Goal: Task Accomplishment & Management: Manage account settings

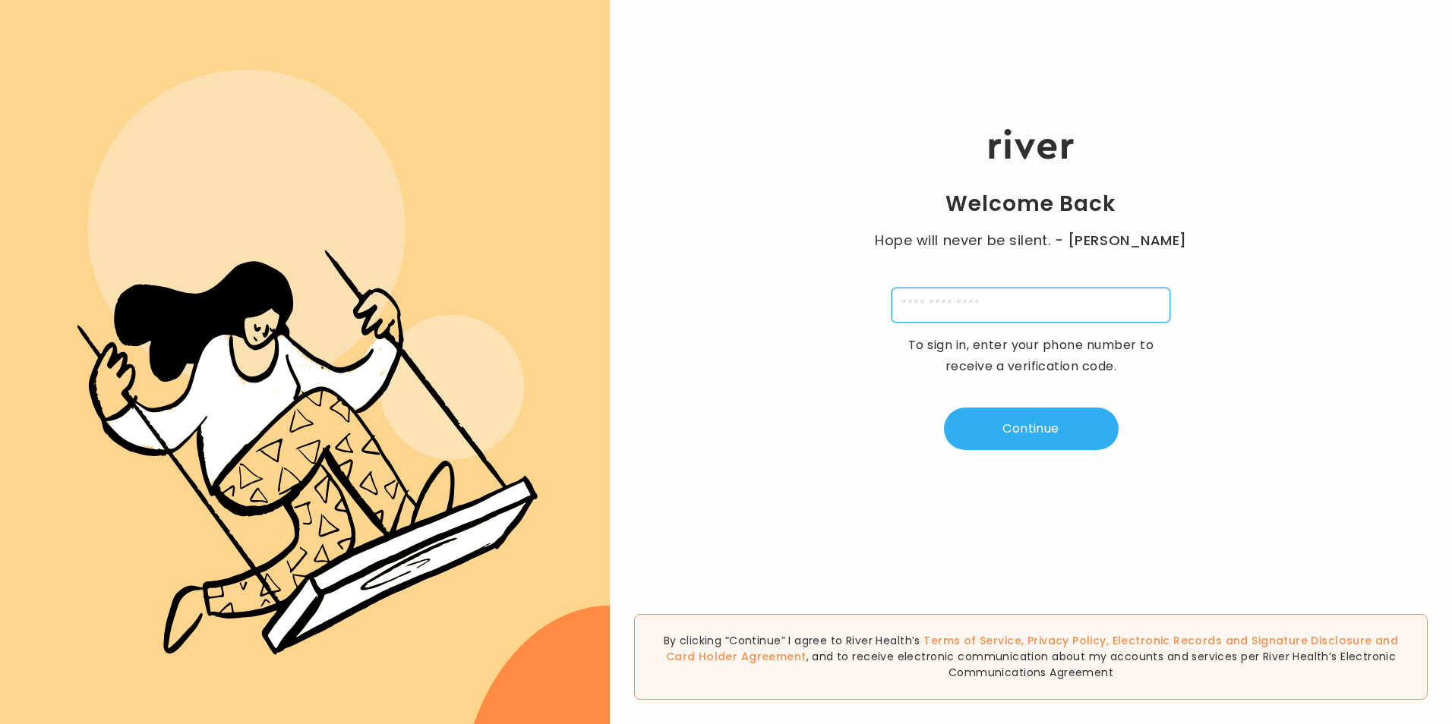
click at [1084, 300] on input "tel" at bounding box center [1030, 305] width 279 height 35
type input "**********"
type input "*"
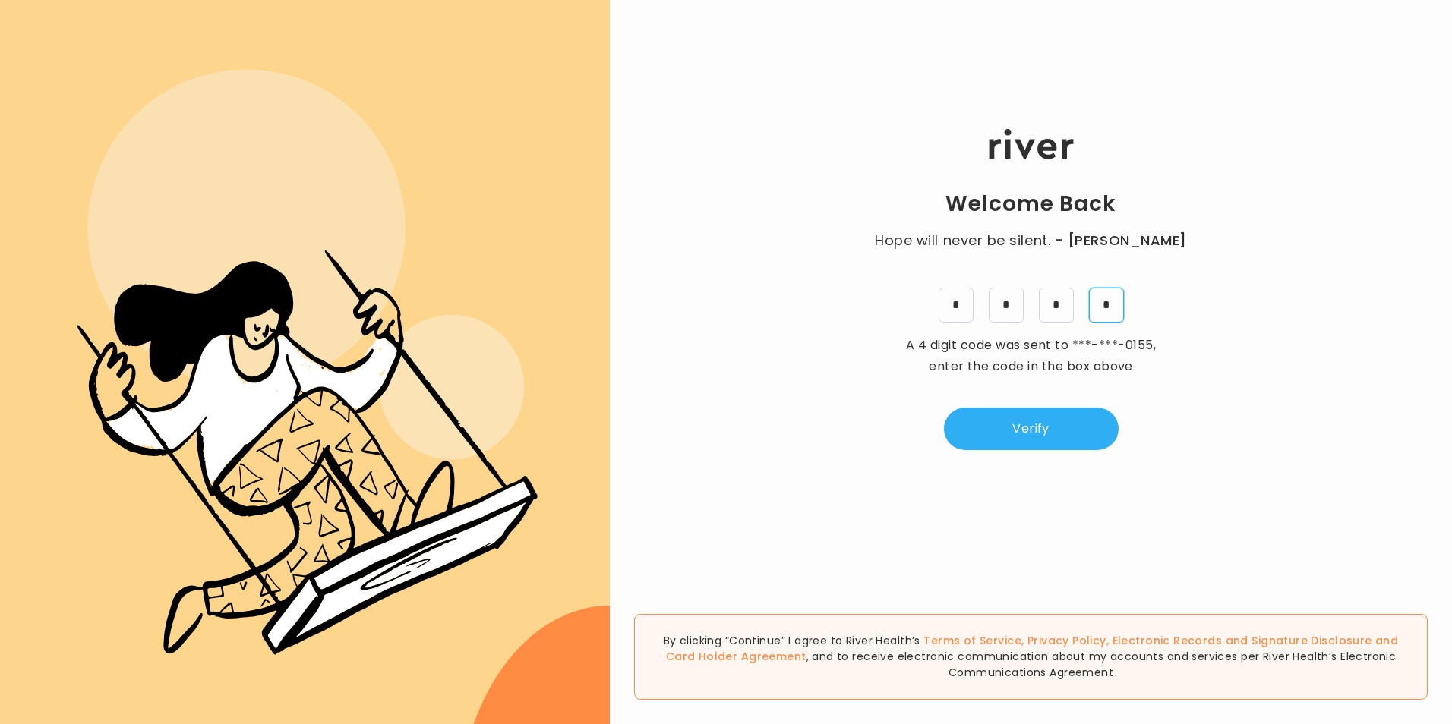
type input "*"
click at [1050, 432] on button "Verify" at bounding box center [1031, 429] width 175 height 43
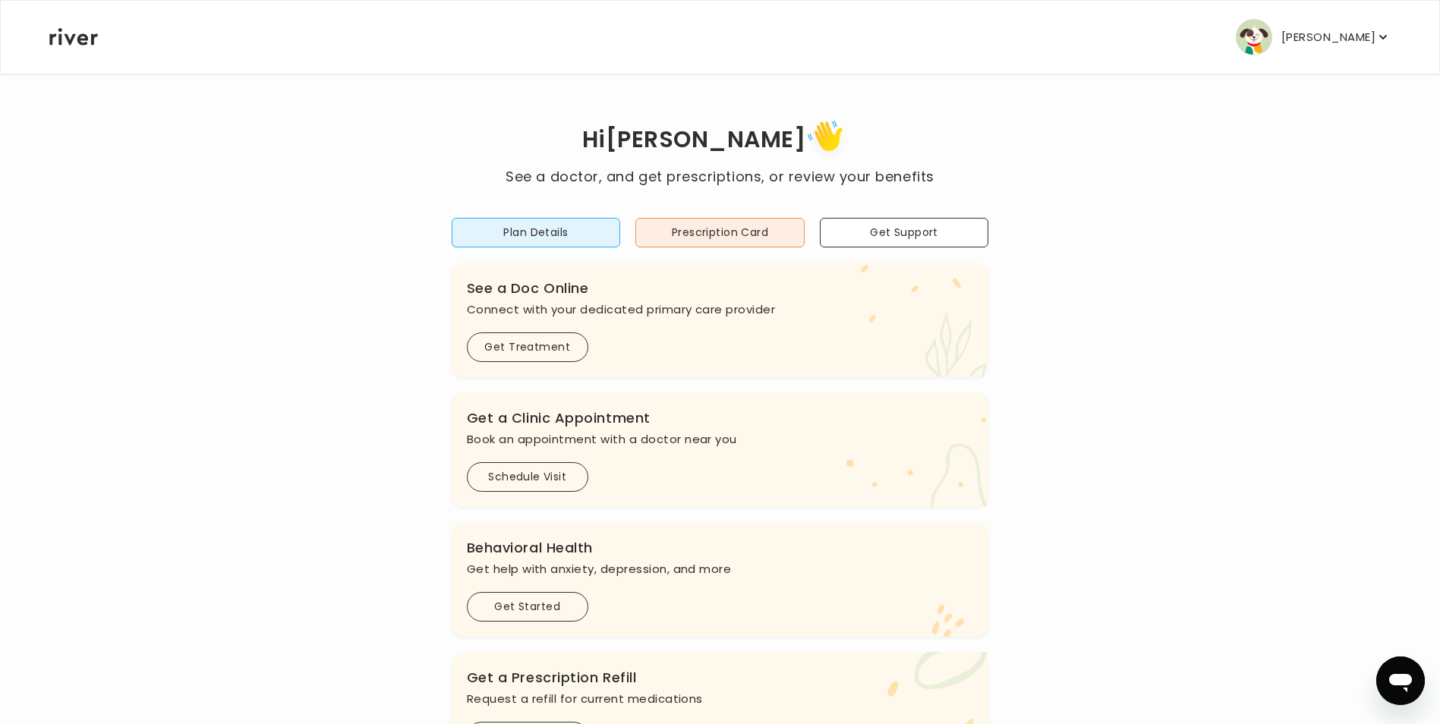
click at [1340, 41] on p "[PERSON_NAME]" at bounding box center [1329, 37] width 94 height 21
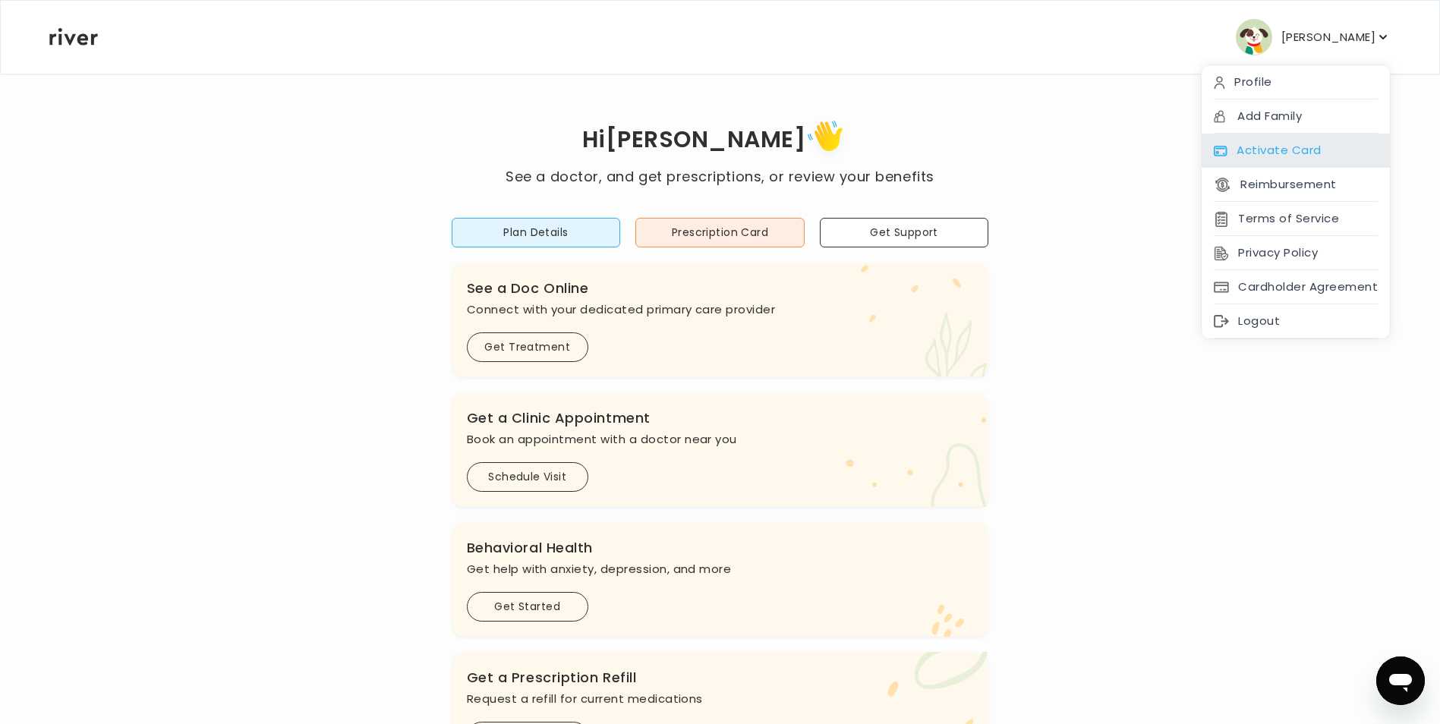
click at [1313, 147] on div "Activate Card" at bounding box center [1296, 151] width 188 height 34
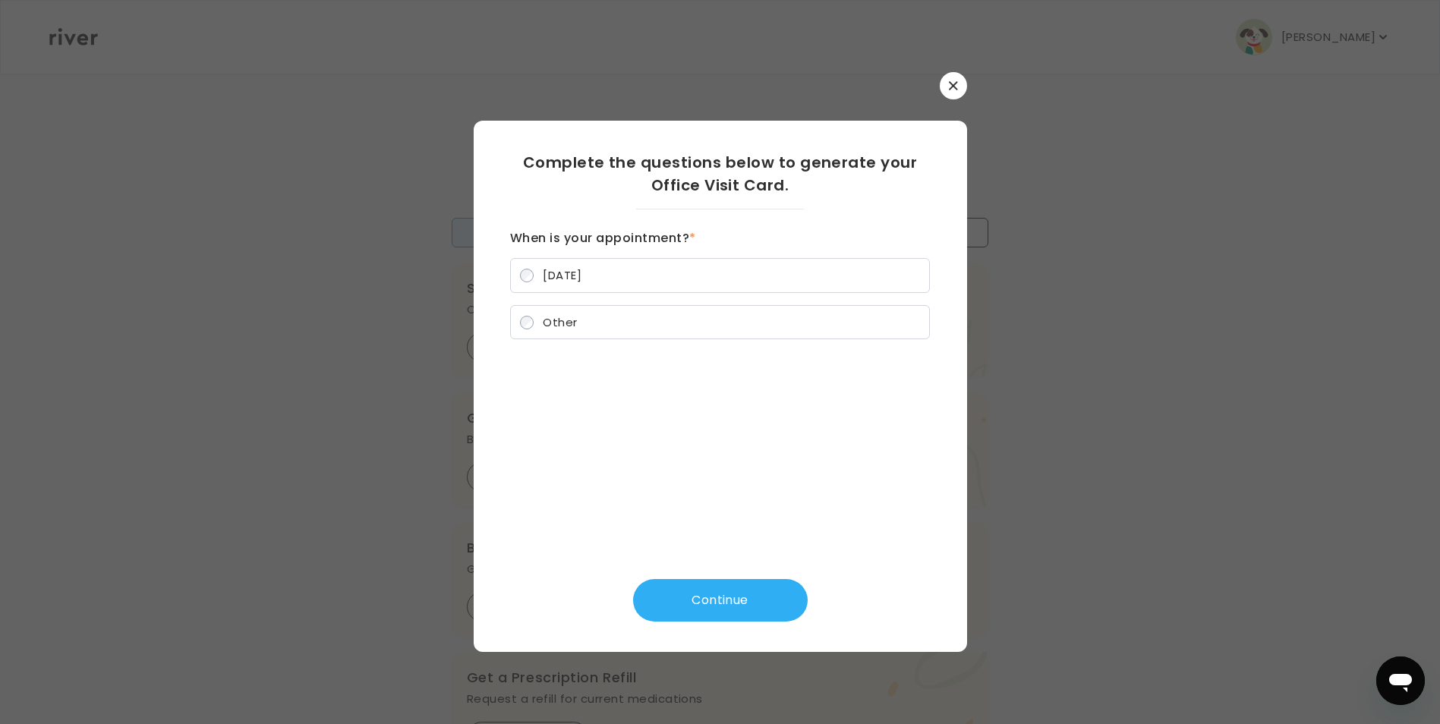
click at [954, 85] on icon "button" at bounding box center [953, 85] width 8 height 8
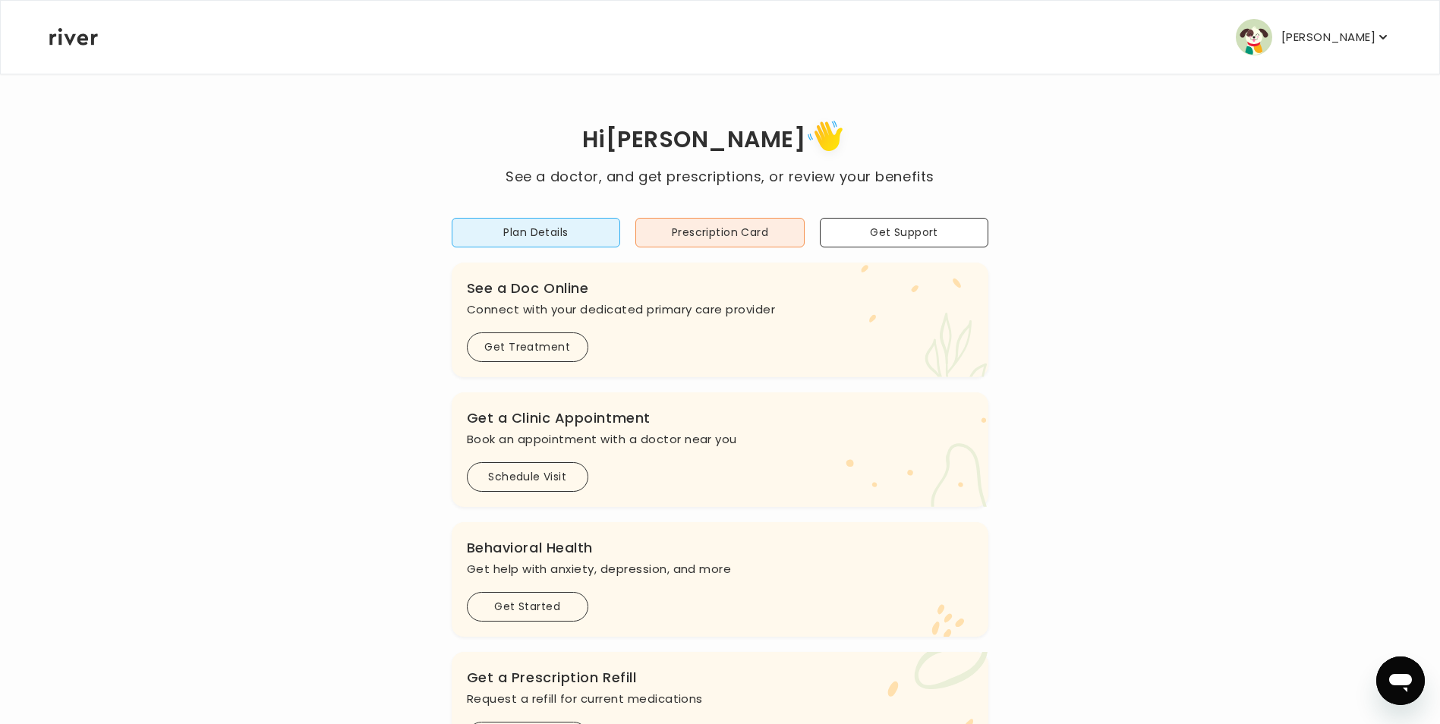
drag, startPoint x: 1333, startPoint y: 31, endPoint x: 1333, endPoint y: 39, distance: 7.6
click at [1333, 31] on p "[PERSON_NAME]" at bounding box center [1329, 37] width 94 height 21
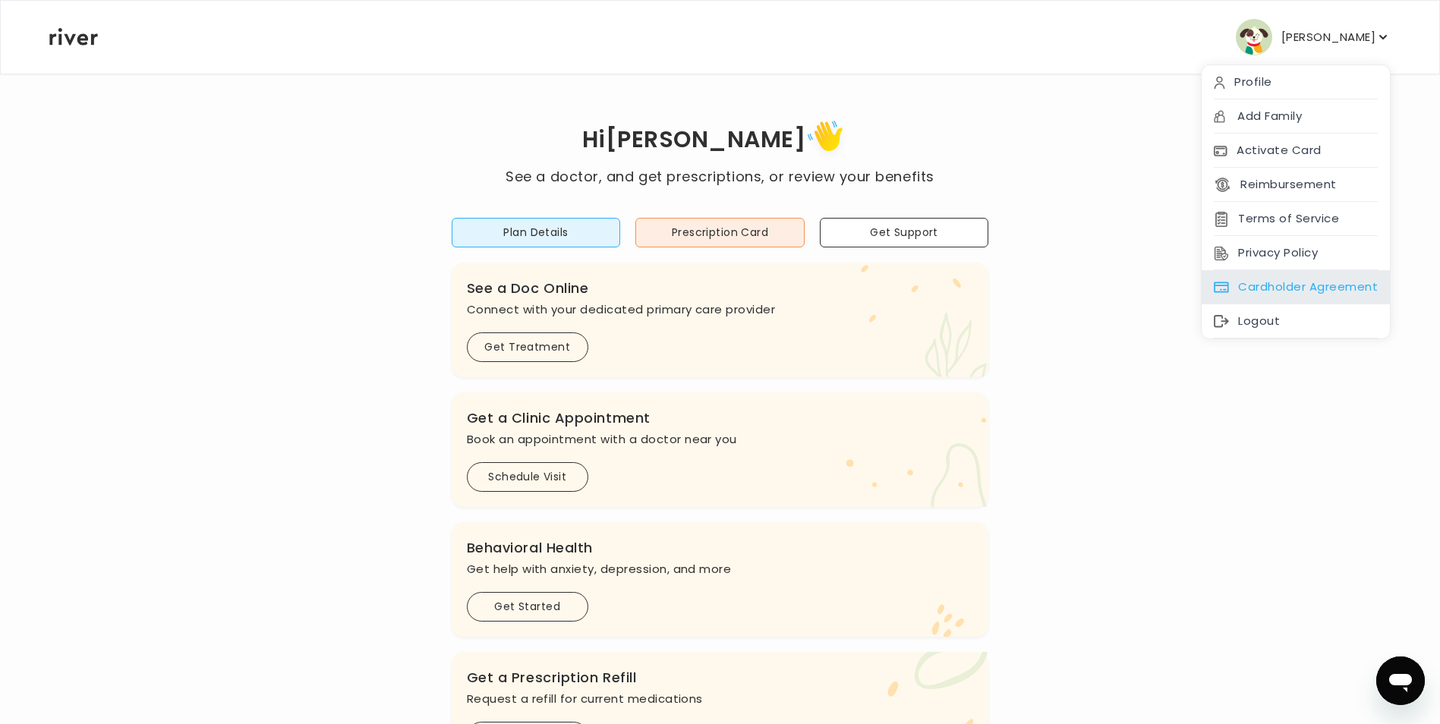
click at [1321, 279] on div "Cardholder Agreement" at bounding box center [1296, 287] width 188 height 34
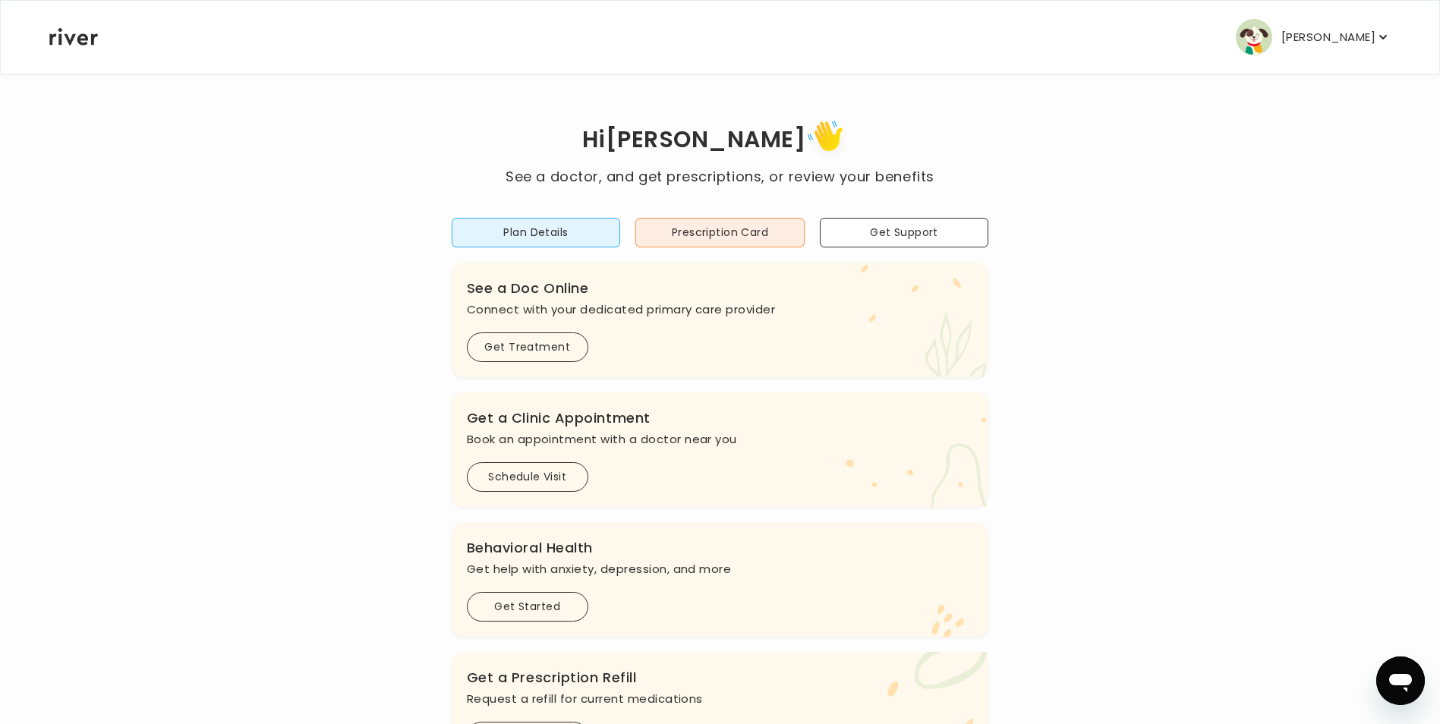
click at [1355, 36] on p "[PERSON_NAME]" at bounding box center [1329, 37] width 94 height 21
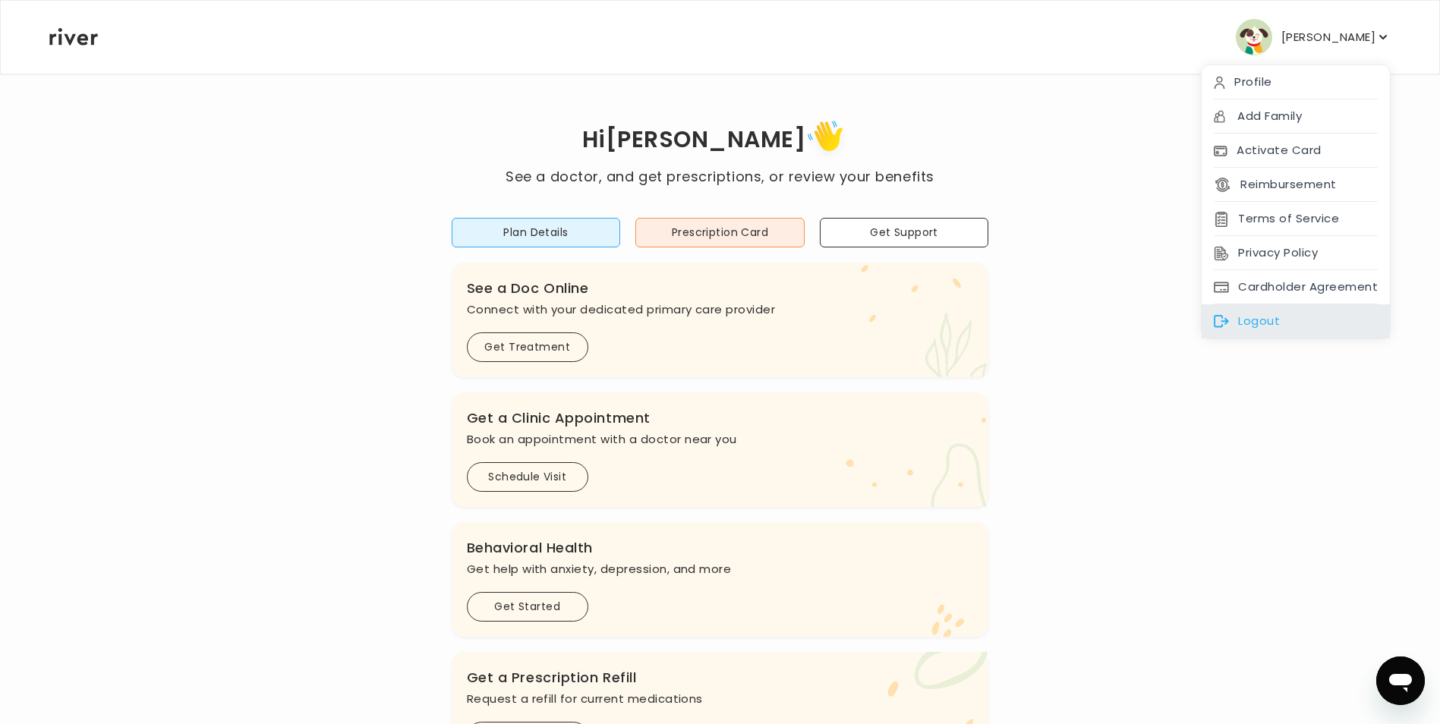
click at [1245, 317] on div "Logout" at bounding box center [1296, 321] width 188 height 34
